Goal: Information Seeking & Learning: Compare options

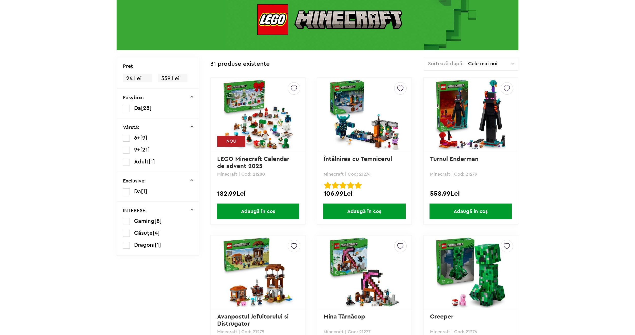
scroll to position [89, 0]
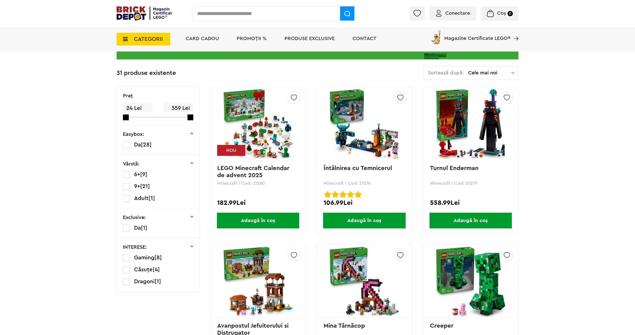
click at [258, 111] on img at bounding box center [258, 123] width 71 height 71
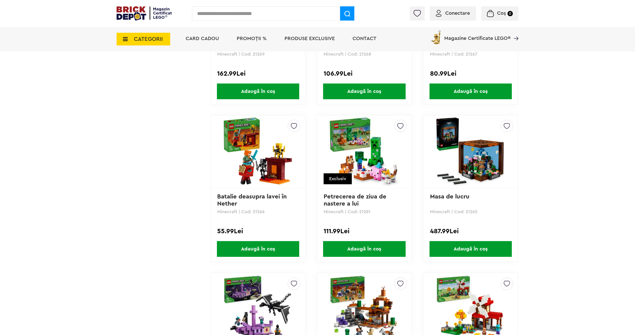
scroll to position [851, 0]
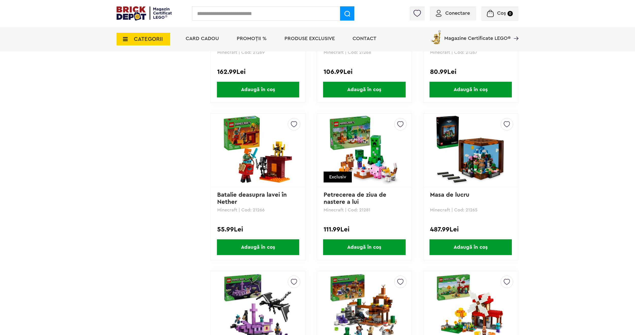
click at [367, 167] on img at bounding box center [364, 150] width 71 height 71
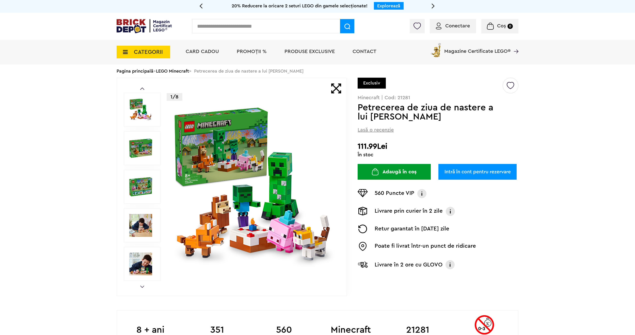
click at [142, 149] on img at bounding box center [140, 148] width 23 height 23
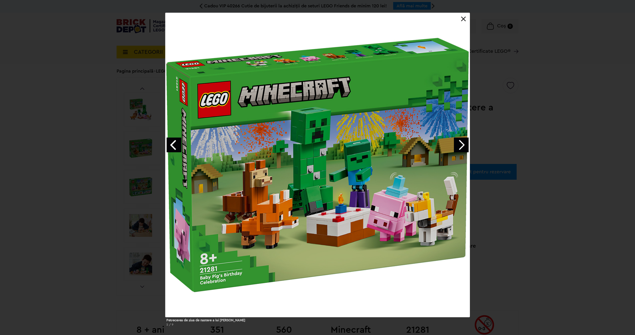
click at [460, 147] on link "Next image" at bounding box center [461, 145] width 15 height 15
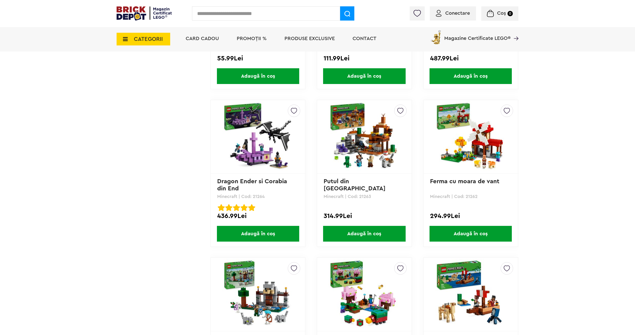
scroll to position [1003, 0]
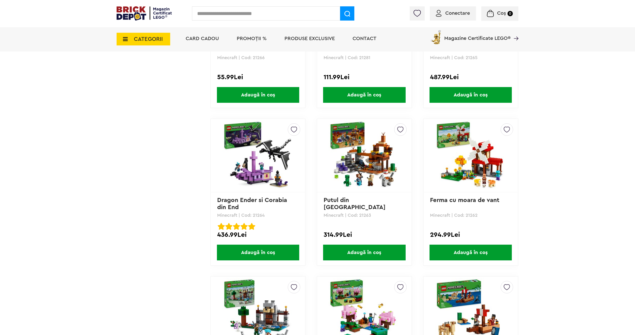
click at [272, 198] on link "Dragon Ender si Corabia din End" at bounding box center [253, 203] width 72 height 13
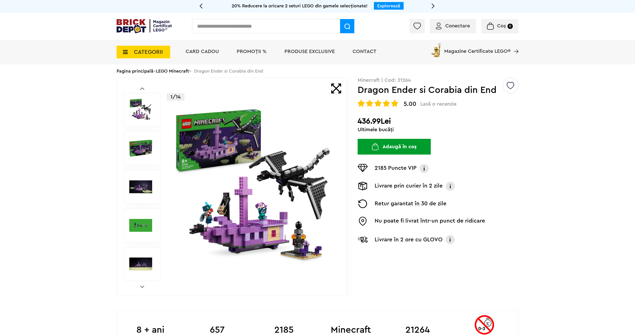
click at [143, 150] on img at bounding box center [140, 148] width 23 height 23
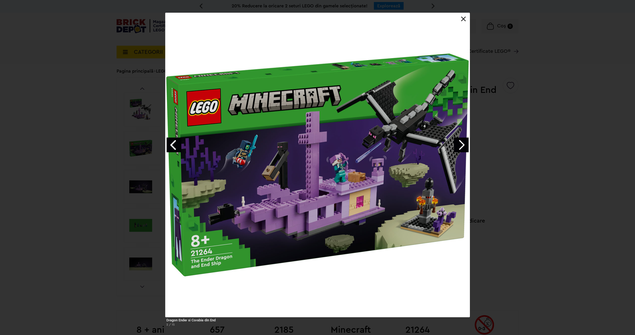
click at [460, 147] on link "Next image" at bounding box center [461, 145] width 15 height 15
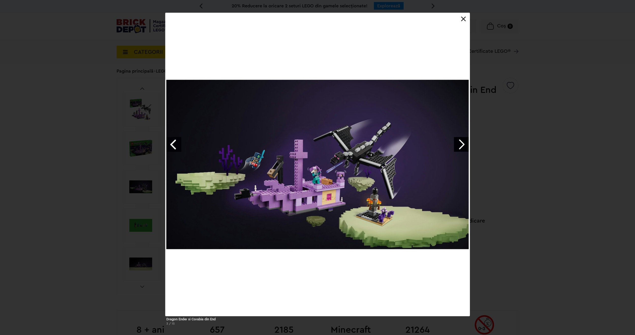
click at [460, 147] on link "Next image" at bounding box center [461, 144] width 15 height 15
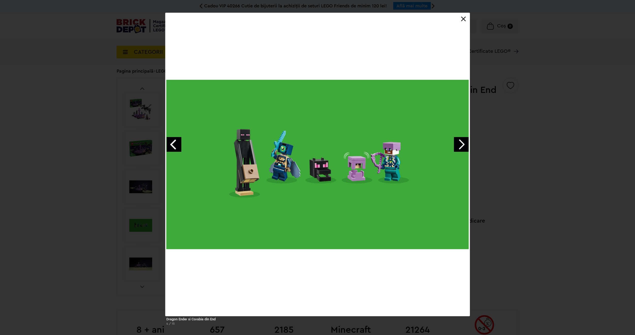
click at [460, 147] on link "Next image" at bounding box center [461, 144] width 15 height 15
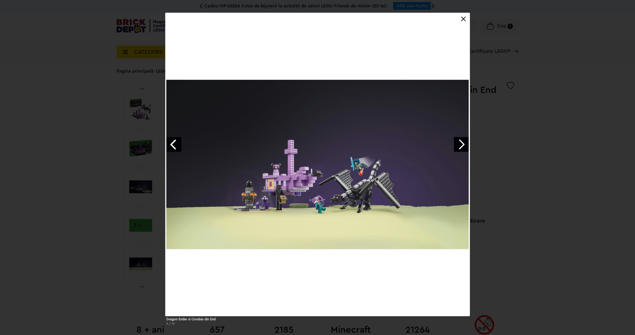
click at [460, 147] on link "Next image" at bounding box center [461, 144] width 15 height 15
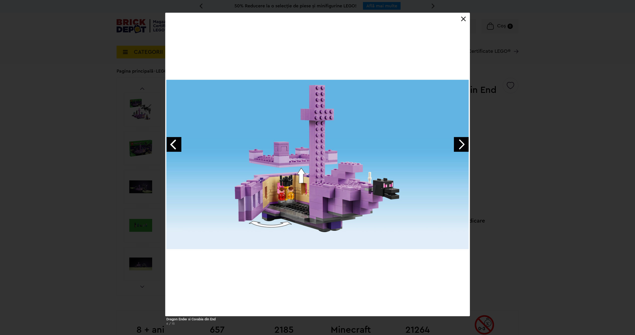
click at [463, 148] on link "Next image" at bounding box center [461, 144] width 15 height 15
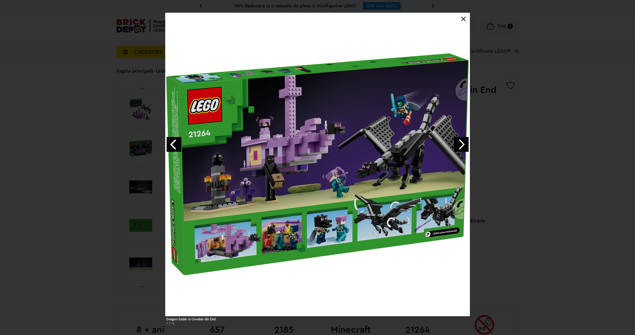
click at [463, 142] on link "Next image" at bounding box center [461, 144] width 15 height 15
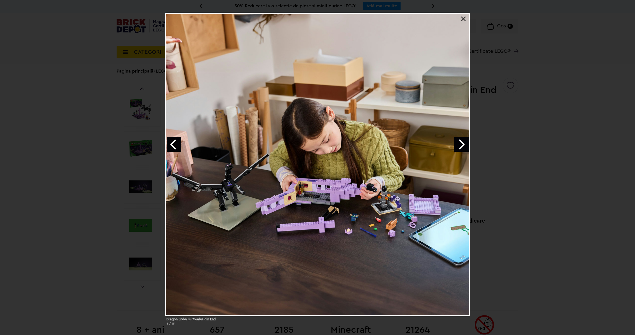
click at [462, 139] on link "Next image" at bounding box center [461, 144] width 15 height 15
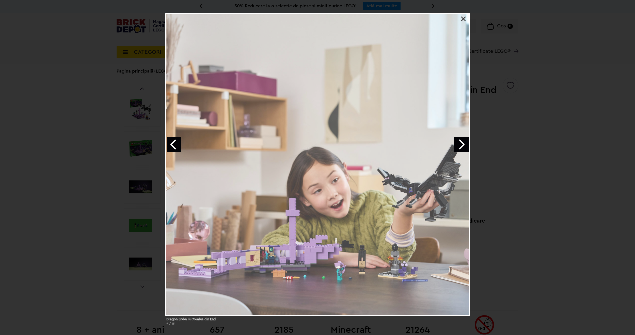
click at [462, 138] on link "Next image" at bounding box center [461, 144] width 15 height 15
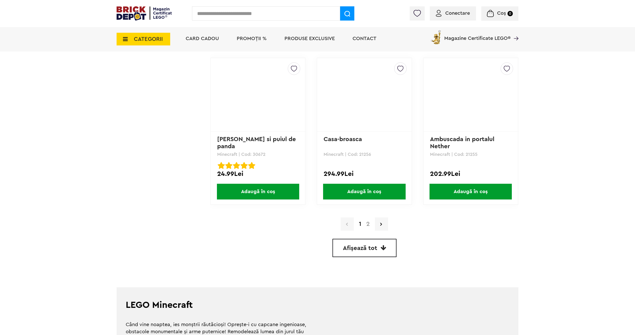
scroll to position [1385, 0]
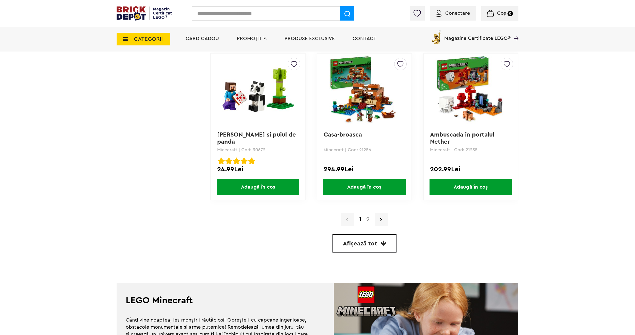
click at [371, 221] on link "2" at bounding box center [368, 220] width 9 height 6
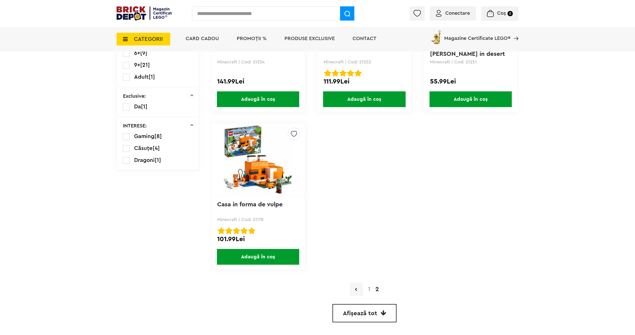
scroll to position [229, 0]
